Goal: Task Accomplishment & Management: Complete application form

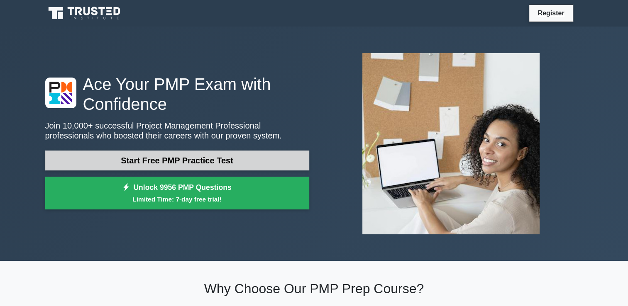
click at [178, 166] on link "Start Free PMP Practice Test" at bounding box center [177, 161] width 264 height 20
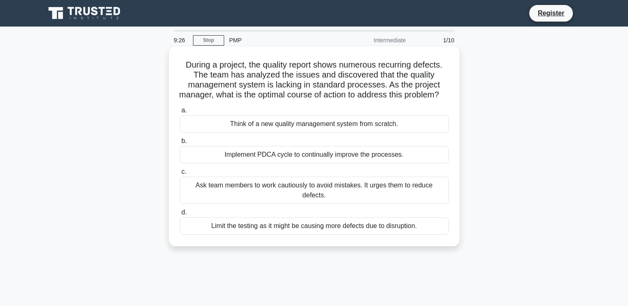
click at [306, 133] on div "Think of a new quality management system from scratch." at bounding box center [314, 123] width 269 height 17
click at [180, 113] on input "a. Think of a new quality management system from scratch." at bounding box center [180, 110] width 0 height 5
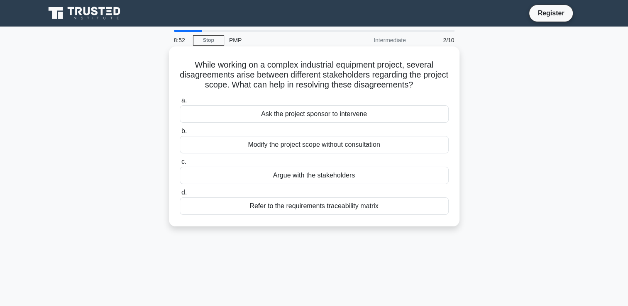
click at [322, 115] on div "Ask the project sponsor to intervene" at bounding box center [314, 113] width 269 height 17
click at [180, 103] on input "a. Ask the project sponsor to intervene" at bounding box center [180, 100] width 0 height 5
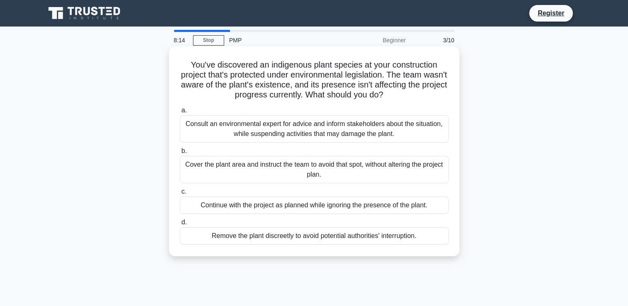
click at [298, 135] on div "Consult an environmental expert for advice and inform stakeholders about the si…" at bounding box center [314, 128] width 269 height 27
click at [180, 113] on input "a. Consult an environmental expert for advice and inform stakeholders about the…" at bounding box center [180, 110] width 0 height 5
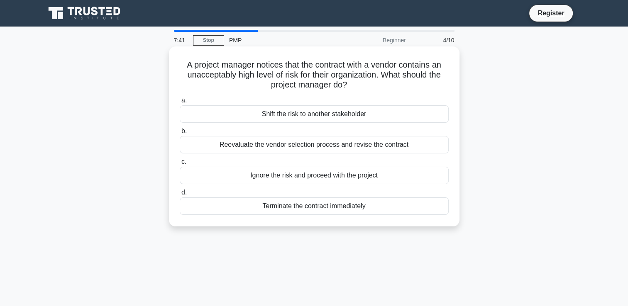
click at [302, 147] on div "Reevaluate the vendor selection process and revise the contract" at bounding box center [314, 144] width 269 height 17
click at [180, 134] on input "b. Reevaluate the vendor selection process and revise the contract" at bounding box center [180, 131] width 0 height 5
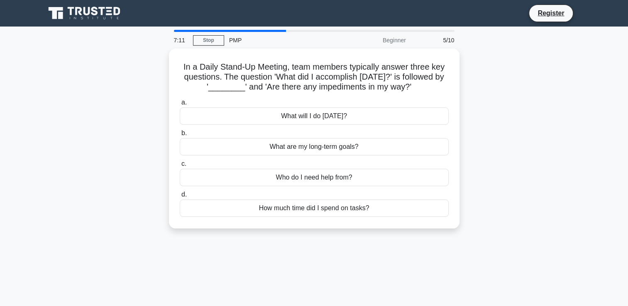
click at [302, 147] on div "What are my long-term goals?" at bounding box center [314, 146] width 269 height 17
click at [180, 136] on input "b. What are my long-term goals?" at bounding box center [180, 133] width 0 height 5
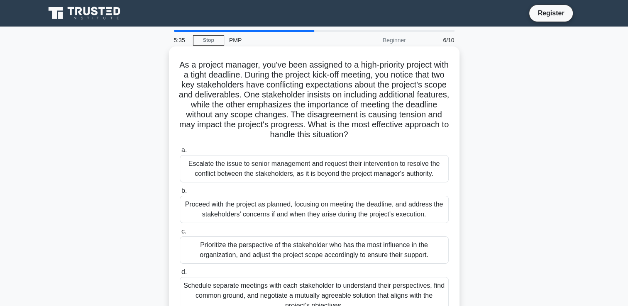
click at [295, 177] on div "Escalate the issue to senior management and request their intervention to resol…" at bounding box center [314, 168] width 269 height 27
click at [180, 153] on input "a. Escalate the issue to senior management and request their intervention to re…" at bounding box center [180, 150] width 0 height 5
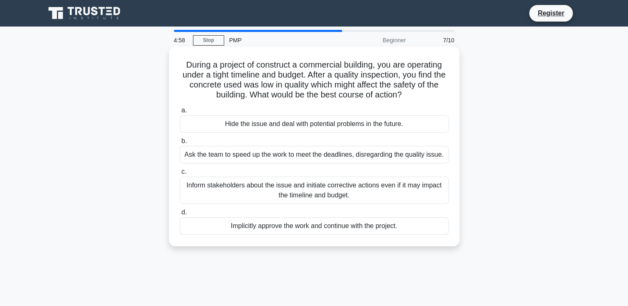
click at [297, 190] on div "Inform stakeholders about the issue and initiate corrective actions even if it …" at bounding box center [314, 190] width 269 height 27
click at [180, 175] on input "c. Inform stakeholders about the issue and initiate corrective actions even if …" at bounding box center [180, 171] width 0 height 5
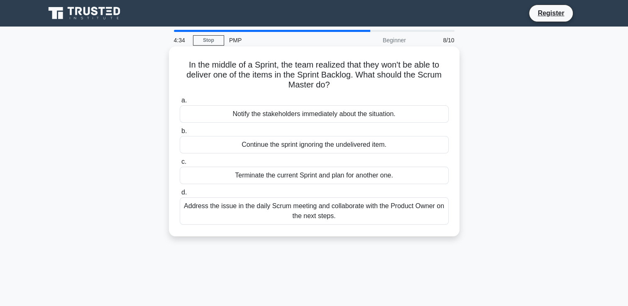
click at [307, 213] on div "Address the issue in the daily Scrum meeting and collaborate with the Product O…" at bounding box center [314, 210] width 269 height 27
click at [180, 195] on input "d. Address the issue in the daily Scrum meeting and collaborate with the Produc…" at bounding box center [180, 192] width 0 height 5
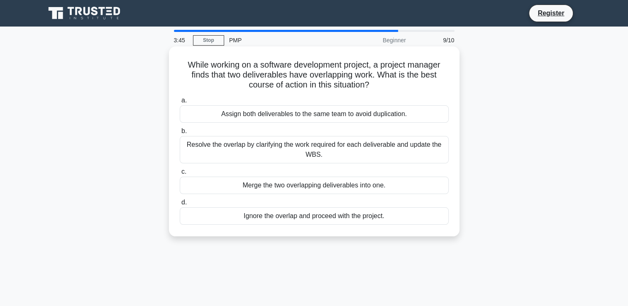
click at [342, 146] on div "Resolve the overlap by clarifying the work required for each deliverable and up…" at bounding box center [314, 149] width 269 height 27
click at [180, 134] on input "b. Resolve the overlap by clarifying the work required for each deliverable and…" at bounding box center [180, 131] width 0 height 5
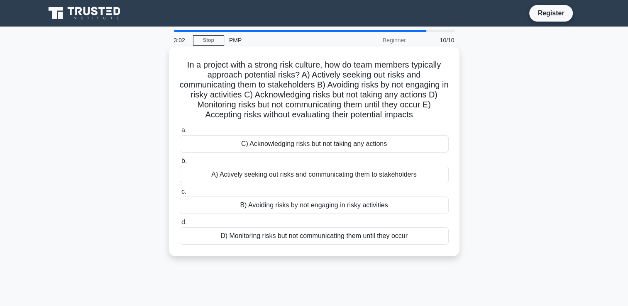
click at [317, 174] on div "A) Actively seeking out risks and communicating them to stakeholders" at bounding box center [314, 174] width 269 height 17
click at [180, 164] on input "b. A) Actively seeking out risks and communicating them to stakeholders" at bounding box center [180, 160] width 0 height 5
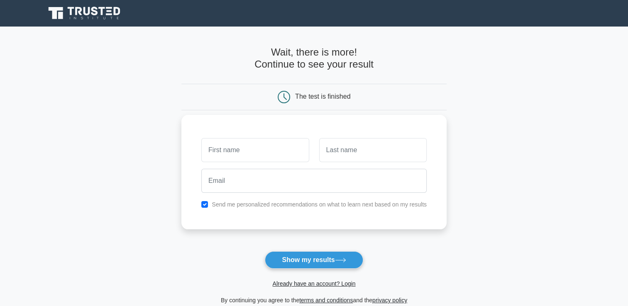
click at [264, 155] on input "text" at bounding box center [254, 150] width 107 height 24
type input "Juleen"
click at [340, 155] on input "text" at bounding box center [372, 150] width 107 height 24
type input "Barrett"
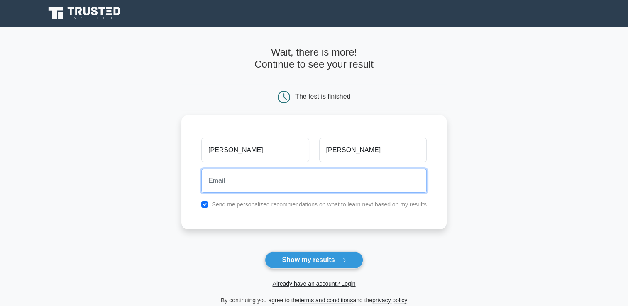
click at [320, 189] on input "email" at bounding box center [313, 181] width 225 height 24
type input "juleen.barrett@glenmuirhighschool.edu.jm"
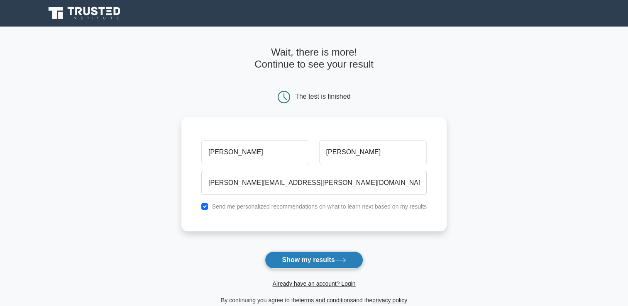
click at [319, 264] on button "Show my results" at bounding box center [314, 259] width 98 height 17
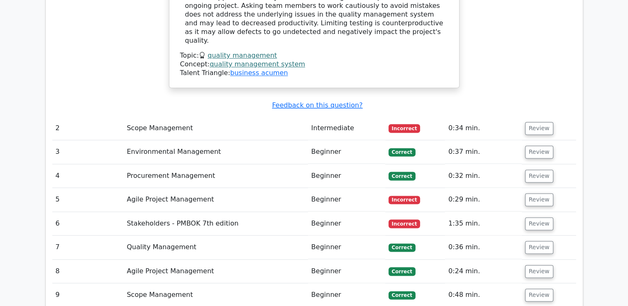
scroll to position [1112, 0]
